Goal: Check status

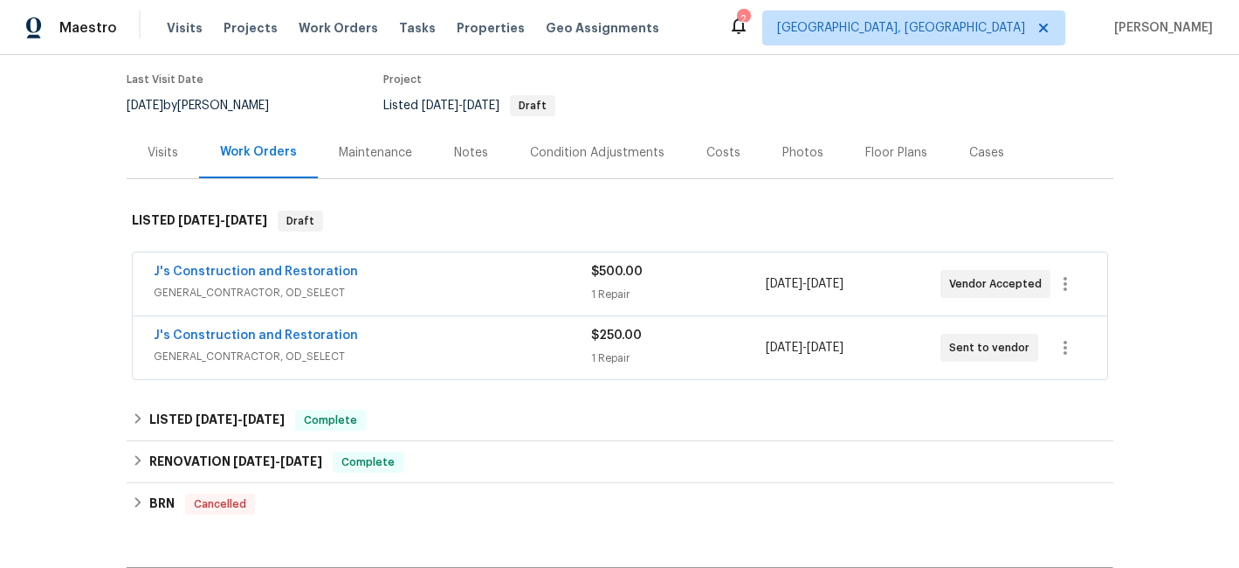
scroll to position [136, 0]
click at [437, 287] on span "GENERAL_CONTRACTOR, OD_SELECT" at bounding box center [373, 294] width 438 height 17
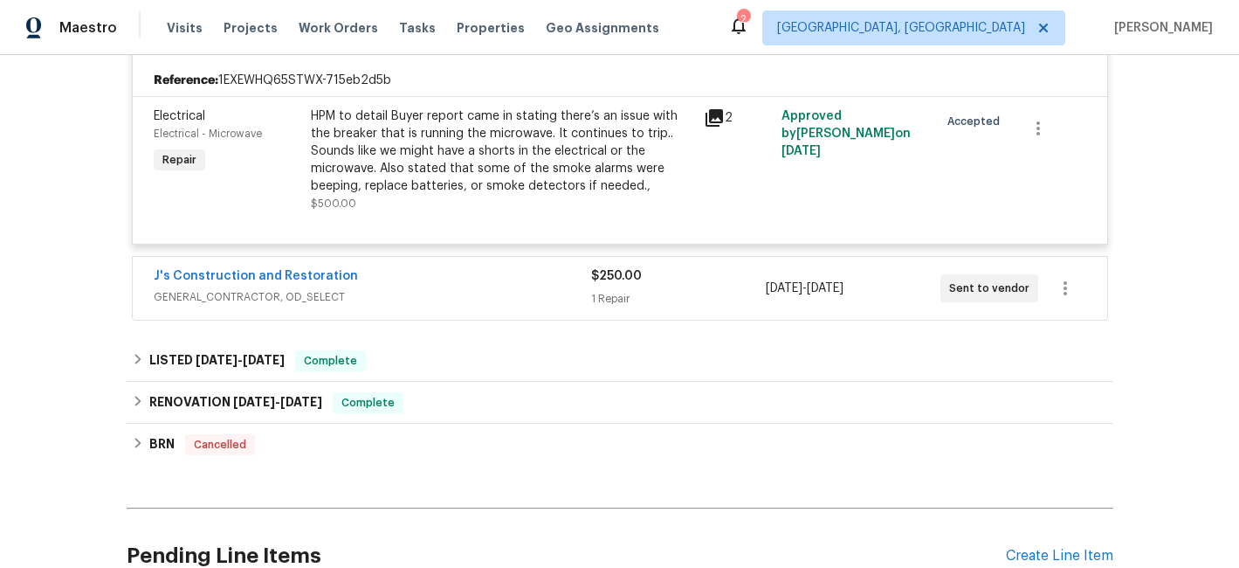
scroll to position [403, 0]
click at [429, 280] on div "J's Construction and Restoration" at bounding box center [373, 276] width 438 height 21
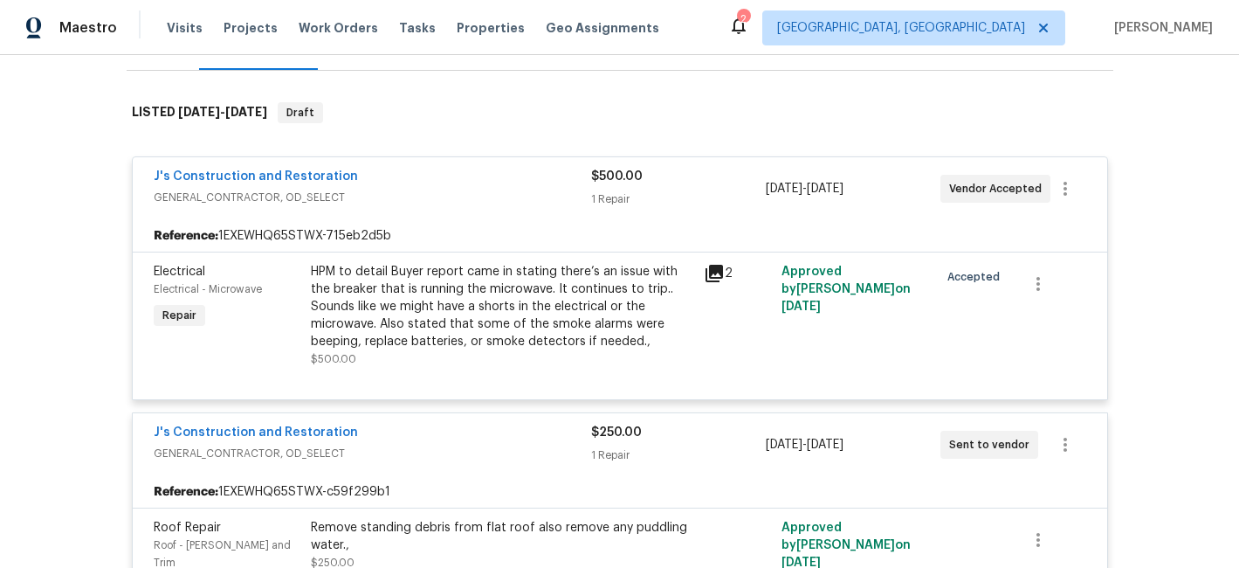
scroll to position [247, 0]
click at [274, 175] on link "J's Construction and Restoration" at bounding box center [256, 175] width 204 height 12
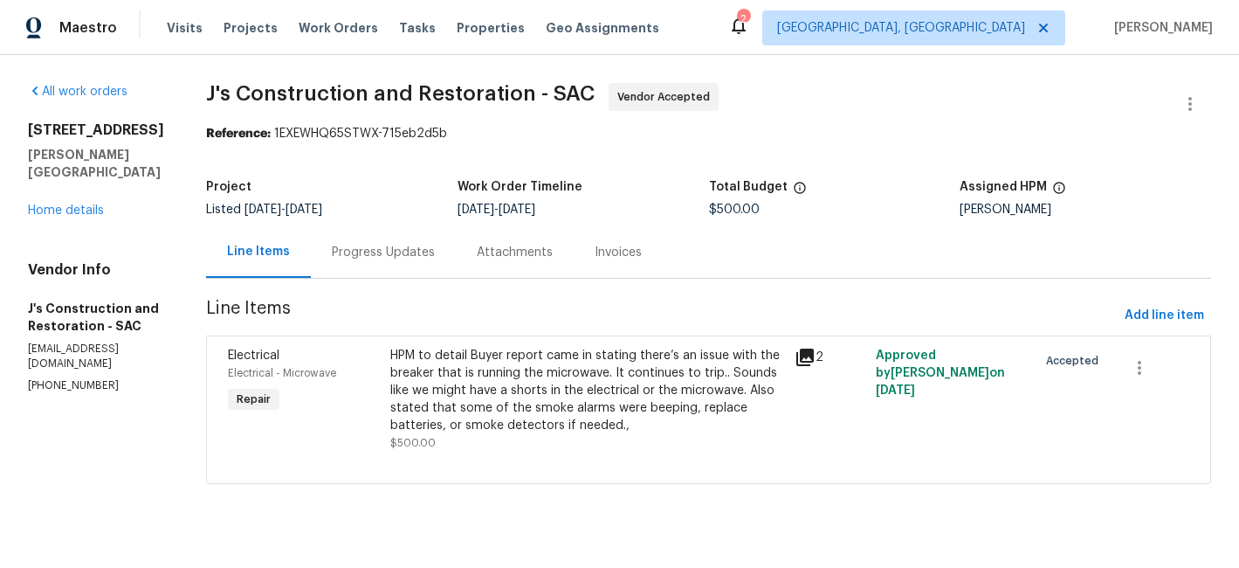
click at [435, 250] on div "Progress Updates" at bounding box center [383, 252] width 103 height 17
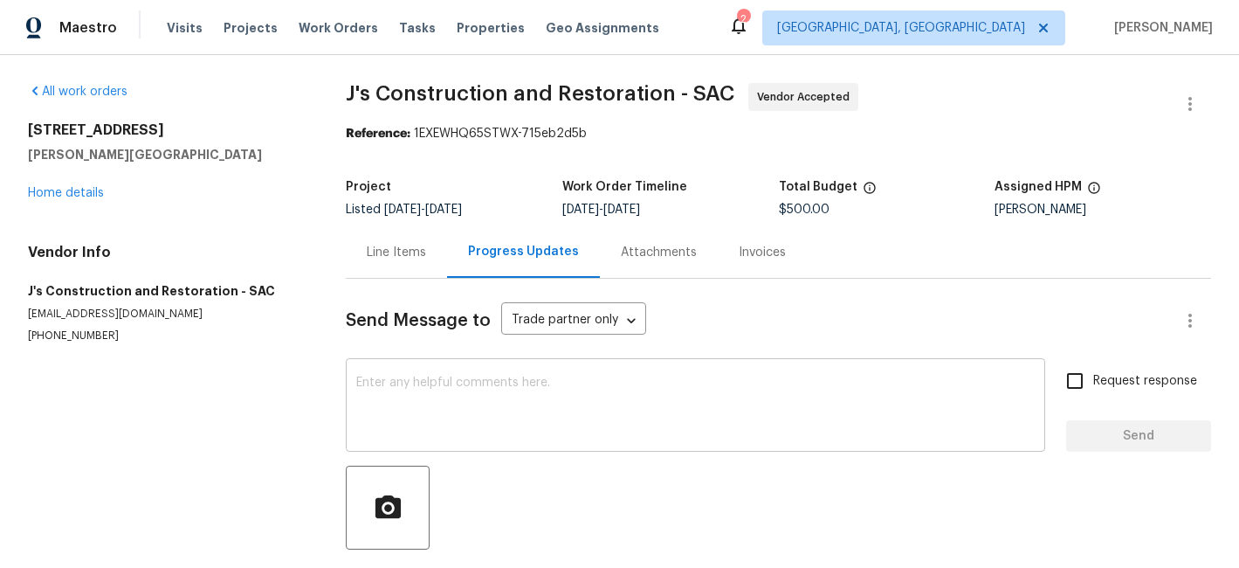
scroll to position [81, 0]
